Goal: Transaction & Acquisition: Purchase product/service

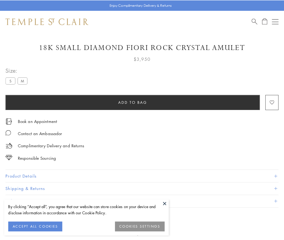
scroll to position [10, 0]
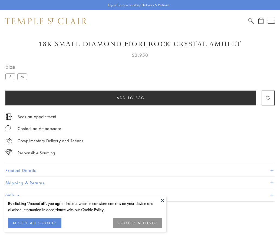
click at [131, 98] on span "Add to bag" at bounding box center [131, 98] width 28 height 6
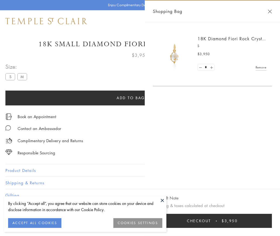
click at [243, 225] on button "Checkout $3,950" at bounding box center [212, 221] width 119 height 14
